Goal: Task Accomplishment & Management: Manage account settings

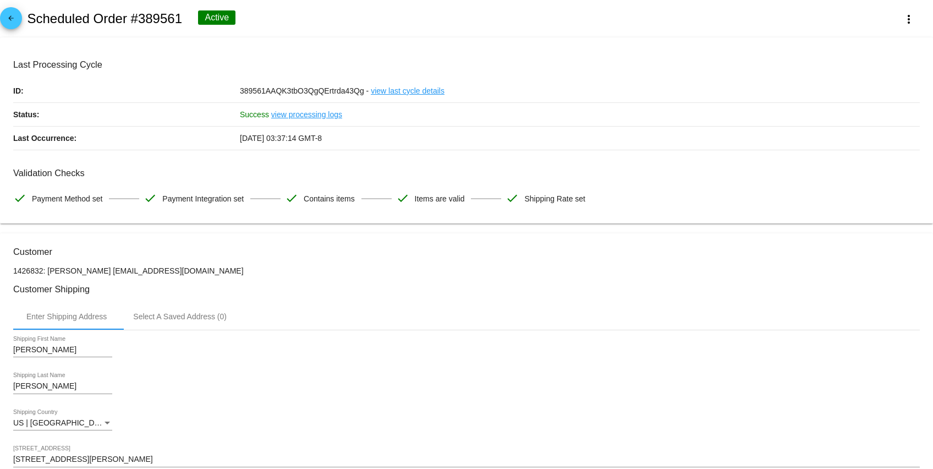
scroll to position [875, 0]
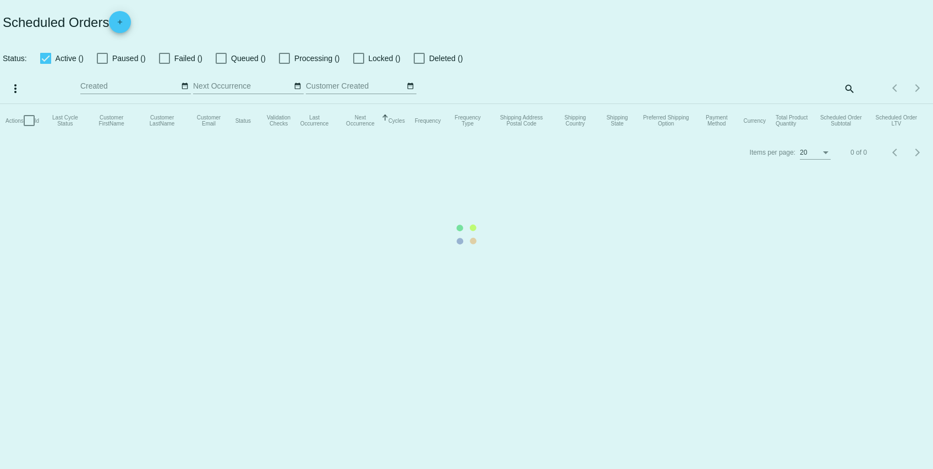
checkbox input "true"
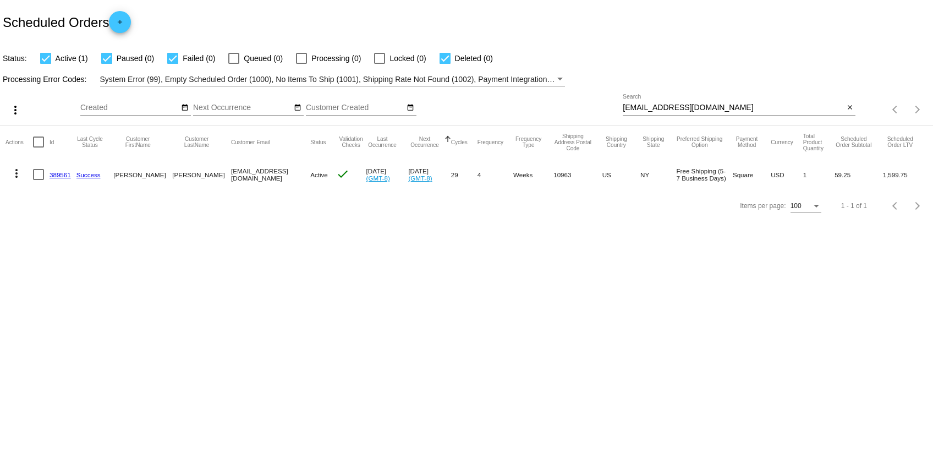
click at [65, 173] on link "389561" at bounding box center [60, 174] width 21 height 7
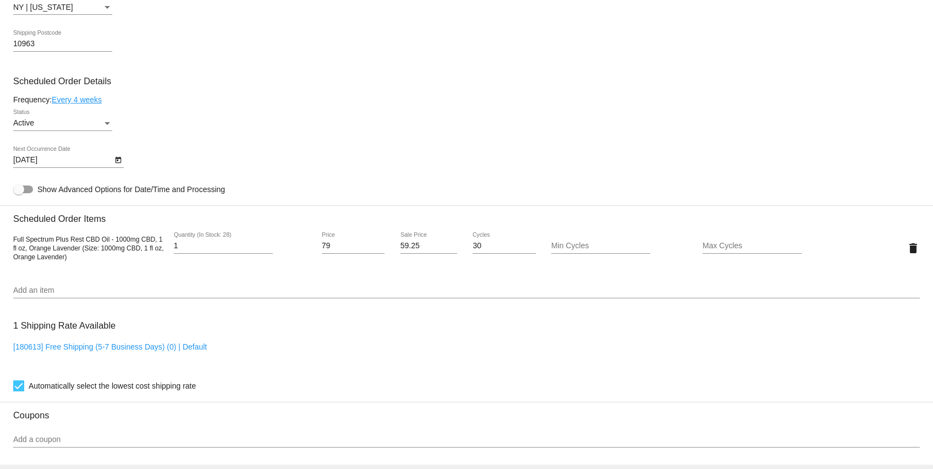
scroll to position [561, 0]
click at [81, 295] on input "Add an item" at bounding box center [466, 291] width 906 height 9
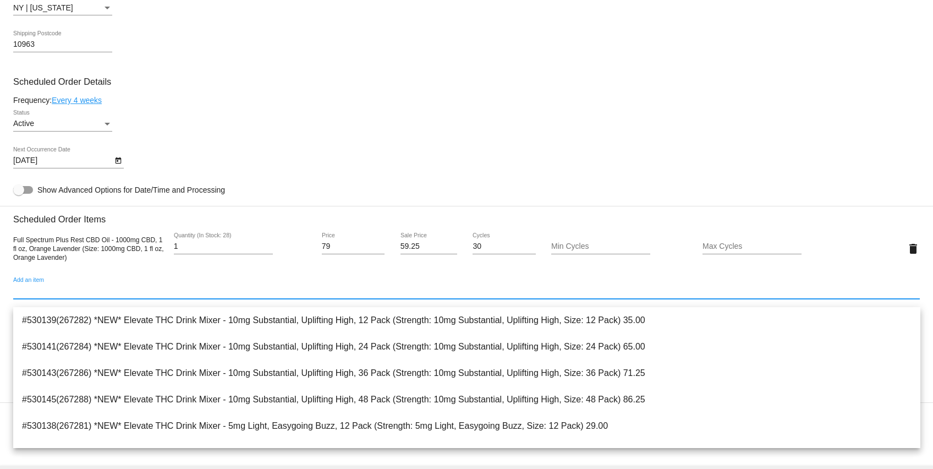
type input "e"
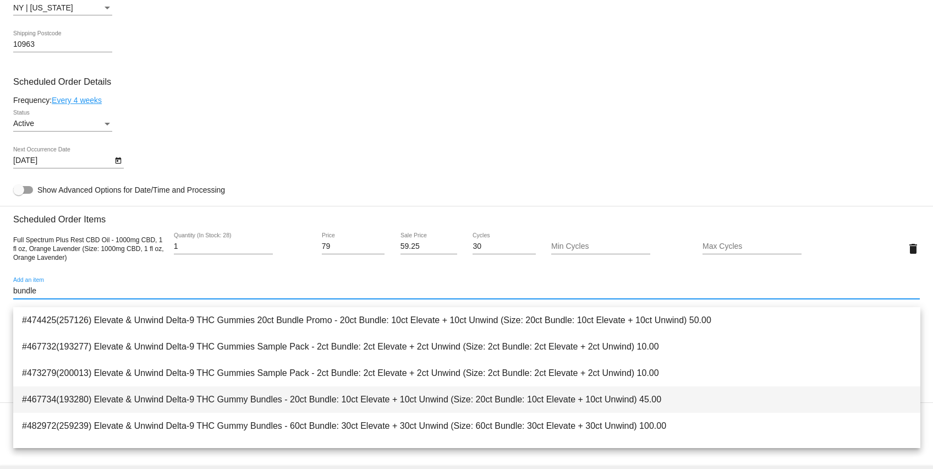
type input "bundle"
click at [186, 396] on span "#467734(193280) Elevate & Unwind Delta-9 THC Gummy Bundles - 20ct Bundle: 10ct …" at bounding box center [466, 399] width 889 height 26
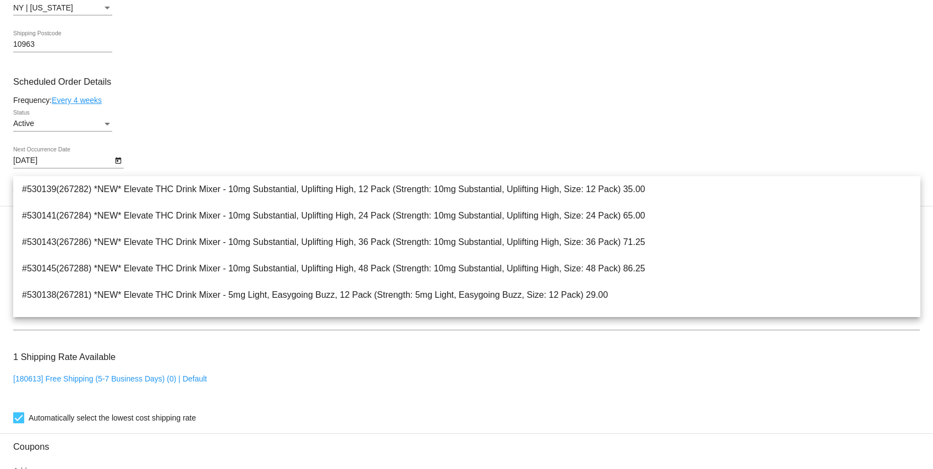
click at [214, 119] on div "Active Status" at bounding box center [466, 125] width 906 height 31
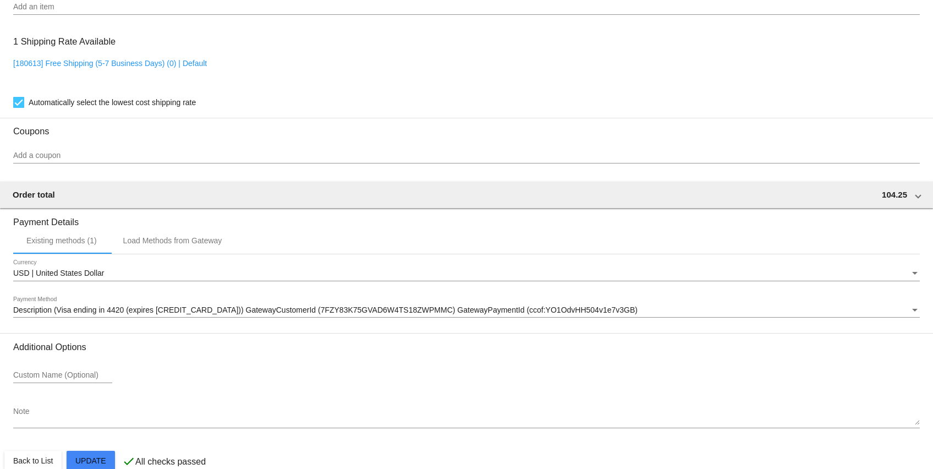
scroll to position [906, 0]
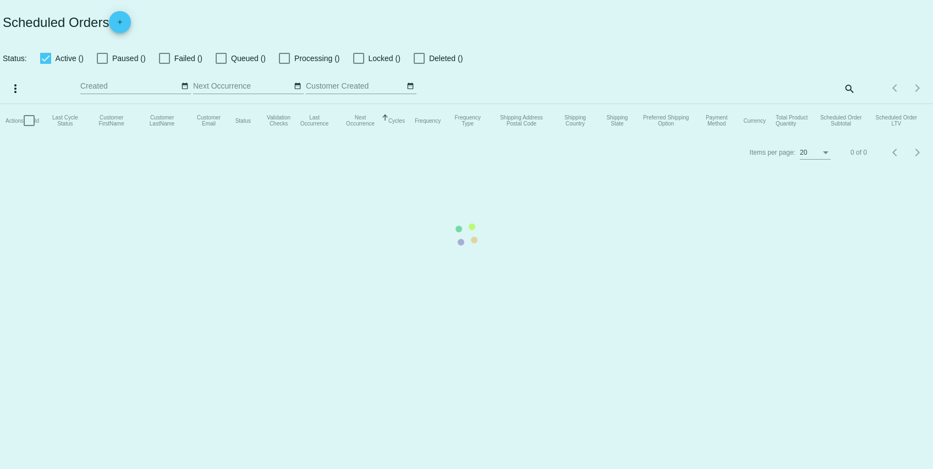
checkbox input "true"
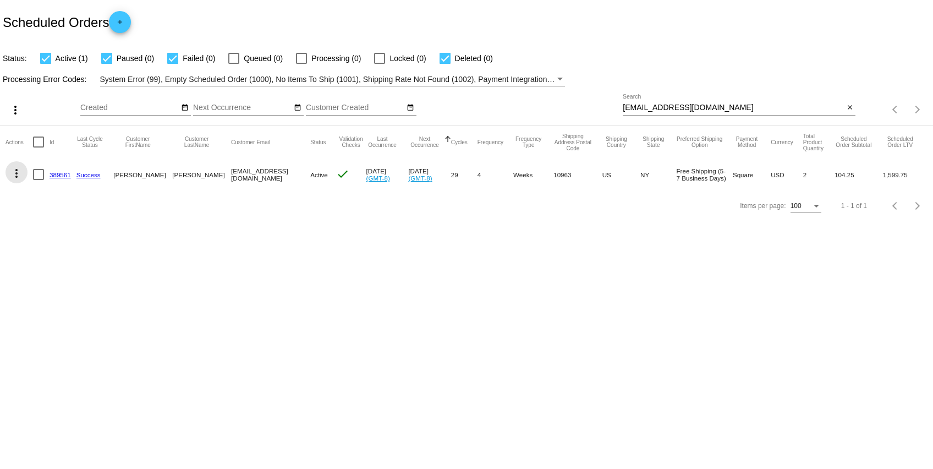
click at [21, 174] on mat-icon "more_vert" at bounding box center [16, 173] width 13 height 13
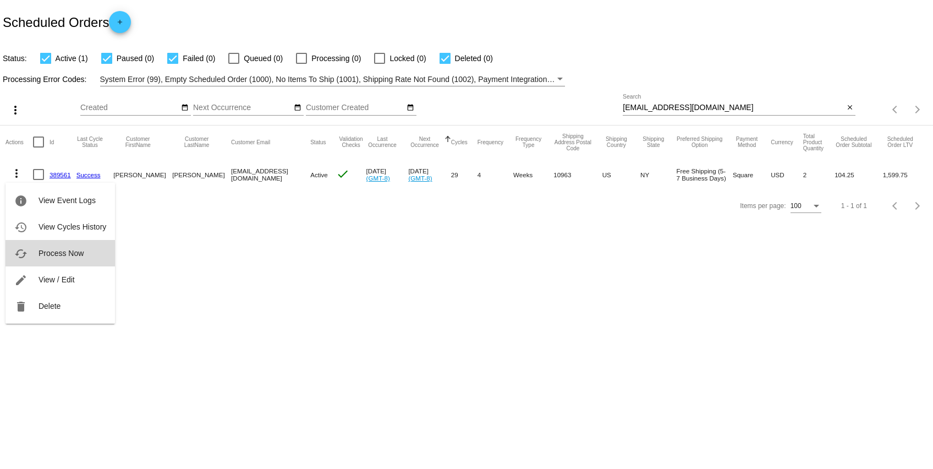
click at [69, 254] on span "Process Now" at bounding box center [61, 253] width 45 height 9
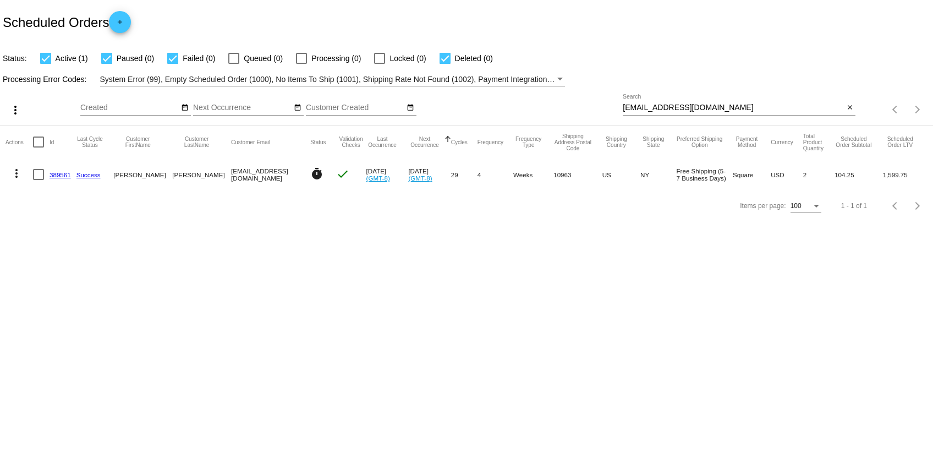
click at [63, 173] on link "389561" at bounding box center [60, 174] width 21 height 7
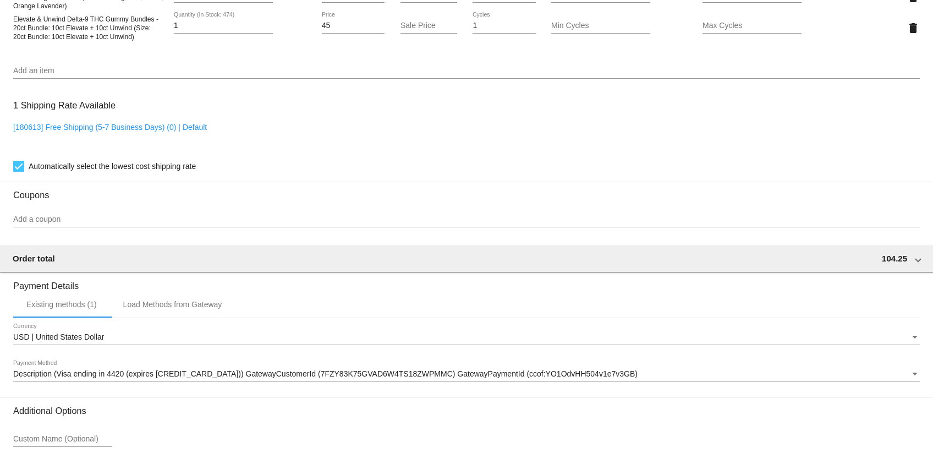
scroll to position [802, 0]
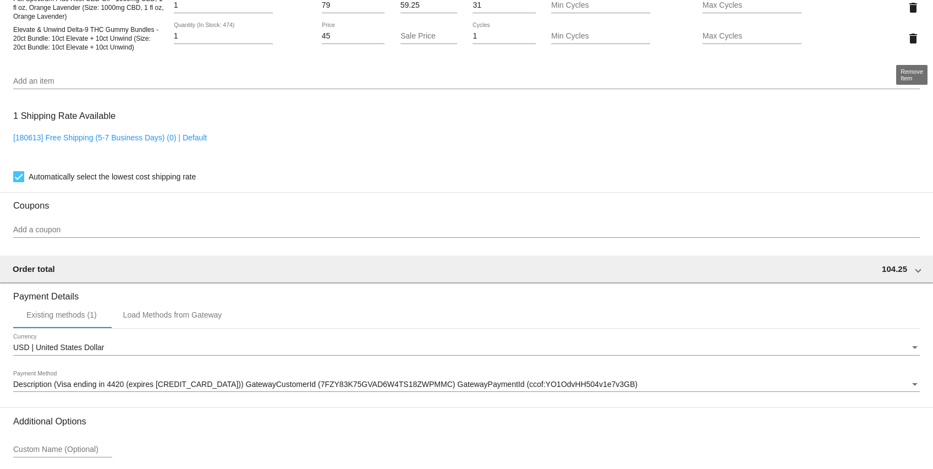
click at [914, 45] on mat-icon "delete" at bounding box center [912, 38] width 13 height 13
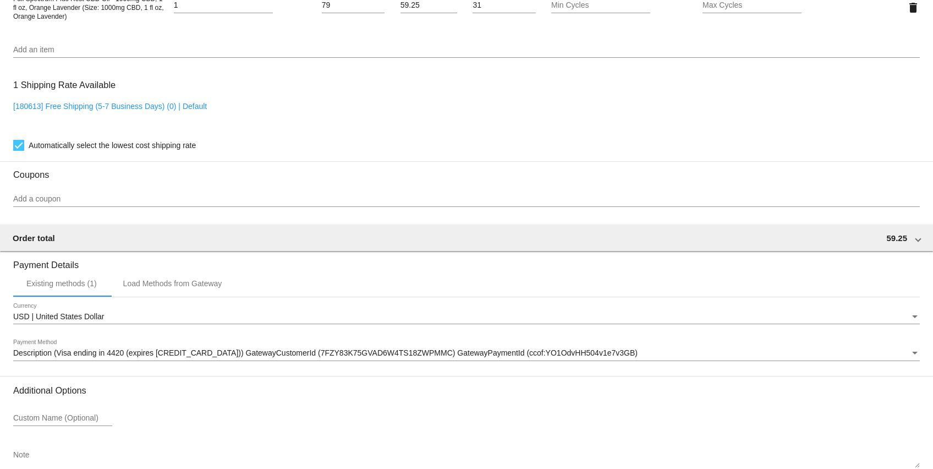
scroll to position [875, 0]
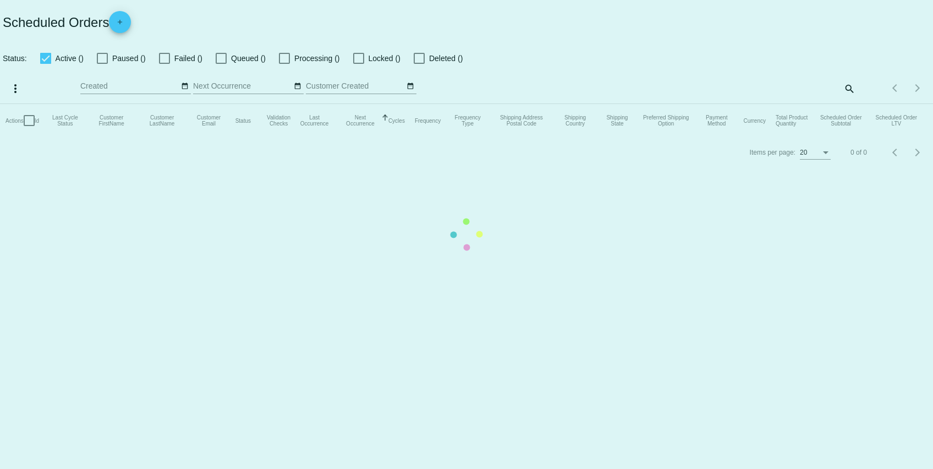
checkbox input "true"
